Goal: Check status: Check status

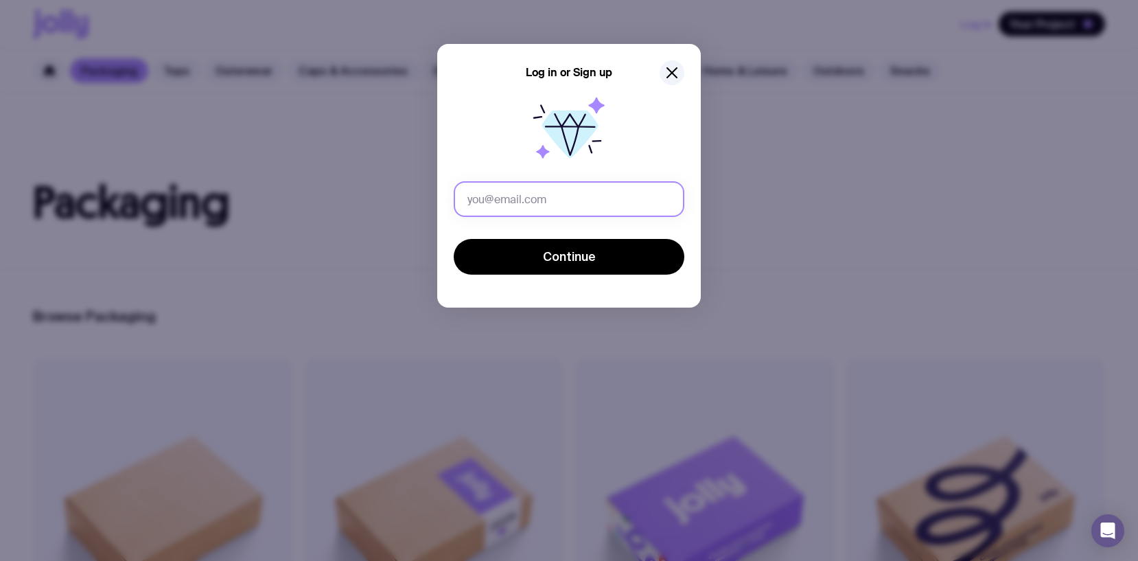
type input "[EMAIL_ADDRESS][DOMAIN_NAME]"
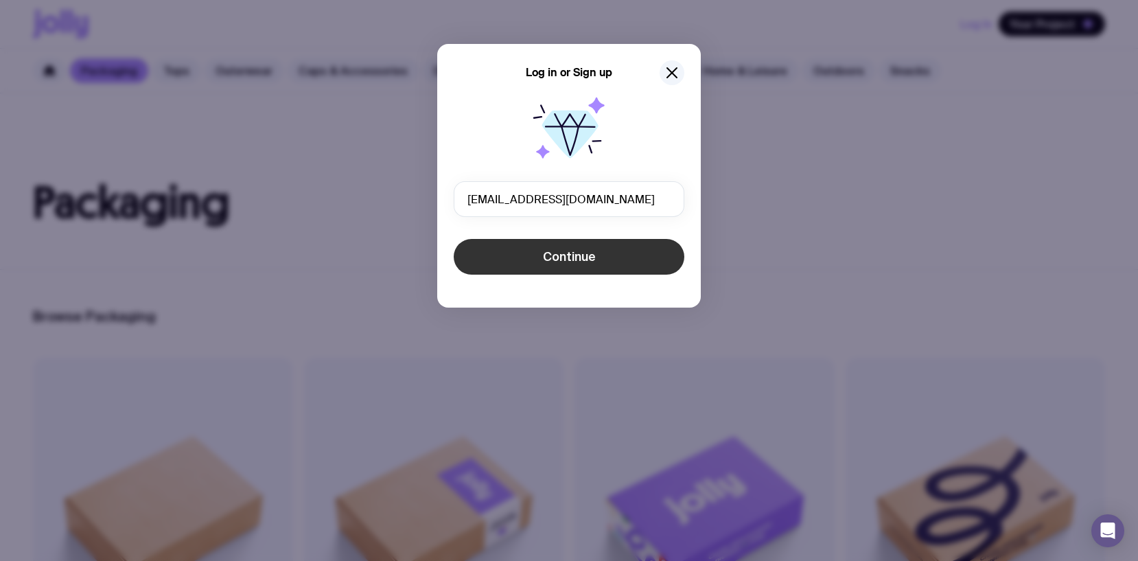
click at [601, 256] on button "Continue" at bounding box center [569, 257] width 231 height 36
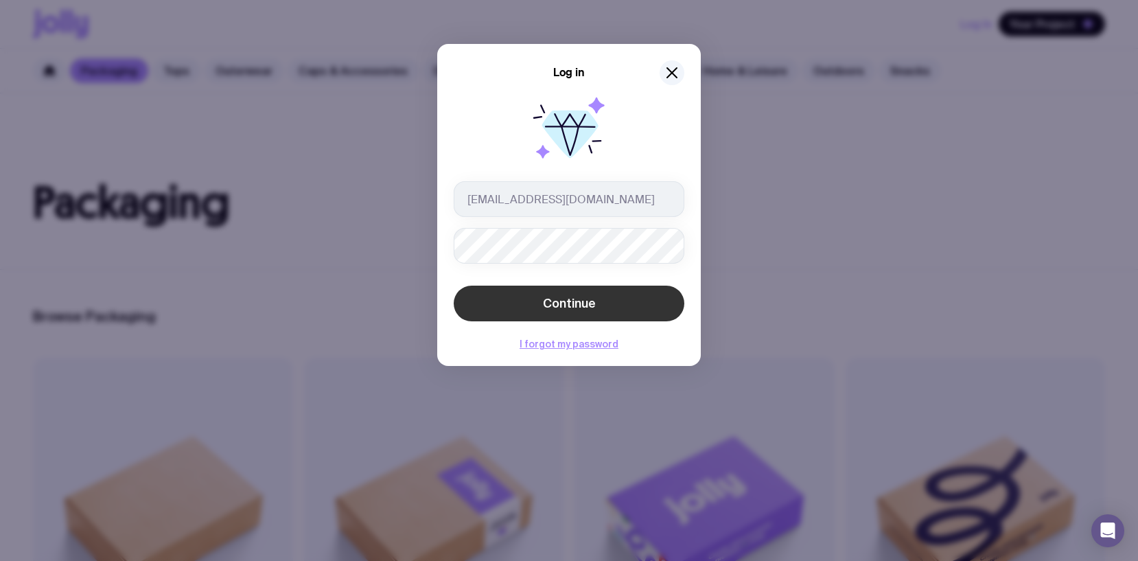
click at [577, 302] on span "Continue" at bounding box center [569, 303] width 53 height 16
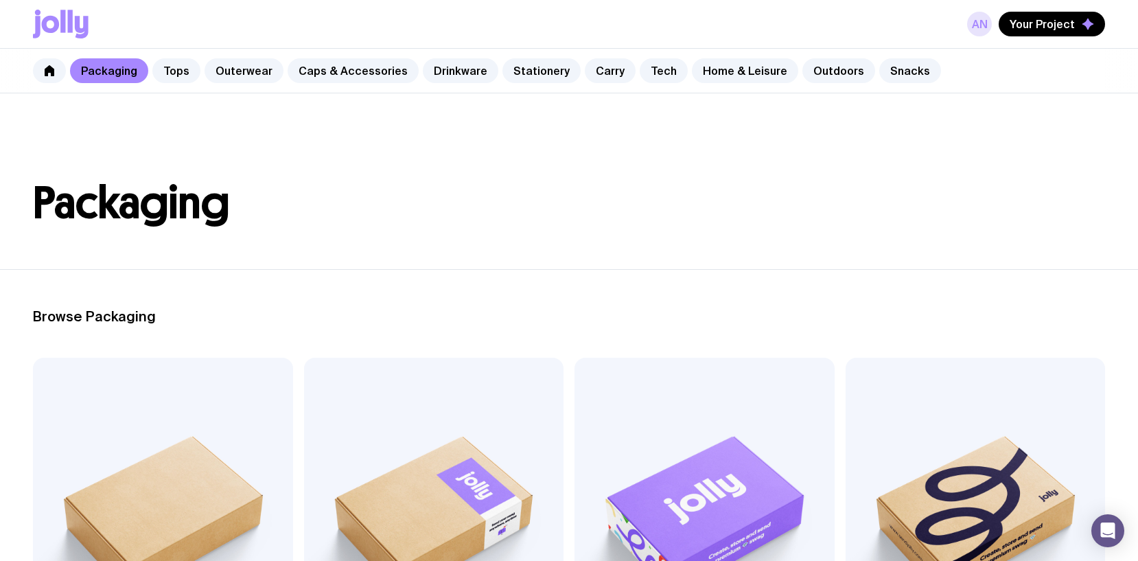
click at [988, 32] on link "AN" at bounding box center [979, 24] width 25 height 25
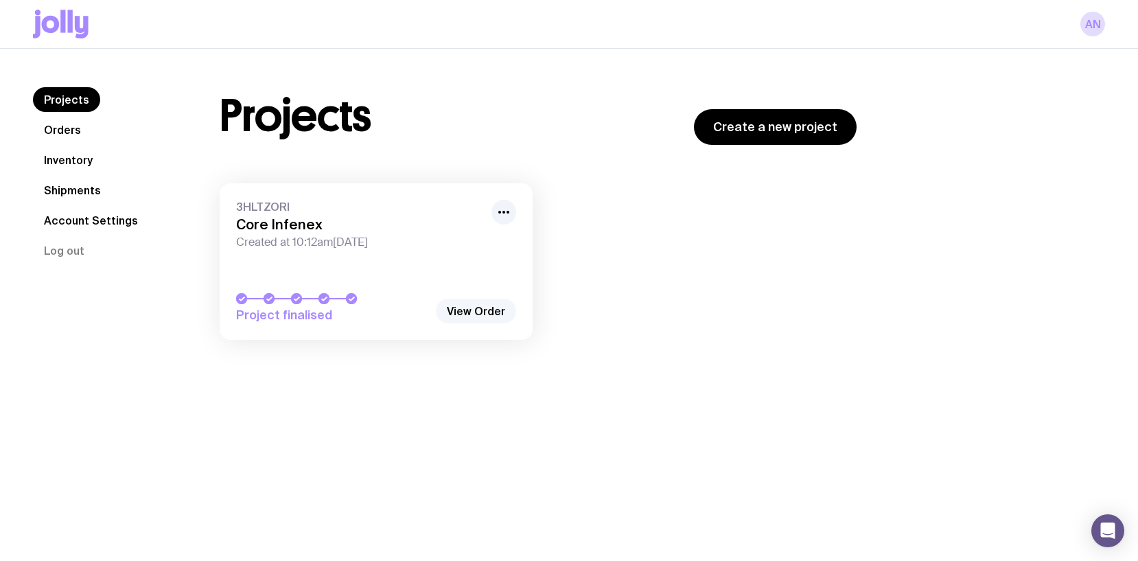
click at [479, 315] on link "View Order" at bounding box center [476, 311] width 80 height 25
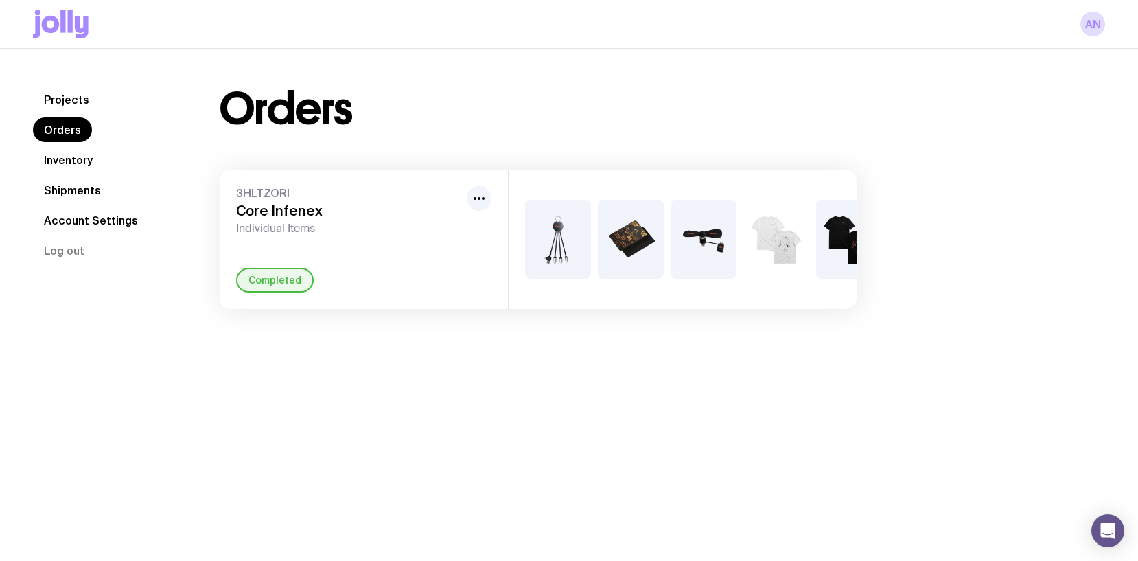
click at [566, 229] on img at bounding box center [558, 239] width 66 height 79
